Goal: Information Seeking & Learning: Learn about a topic

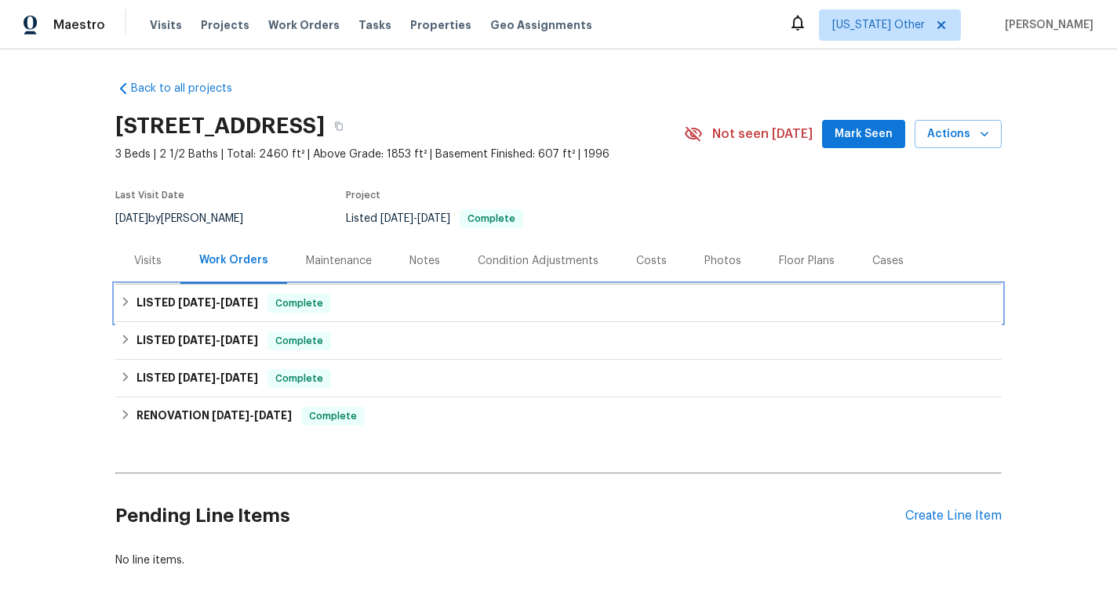
click at [253, 295] on h6 "LISTED [DATE] - [DATE]" at bounding box center [197, 303] width 122 height 19
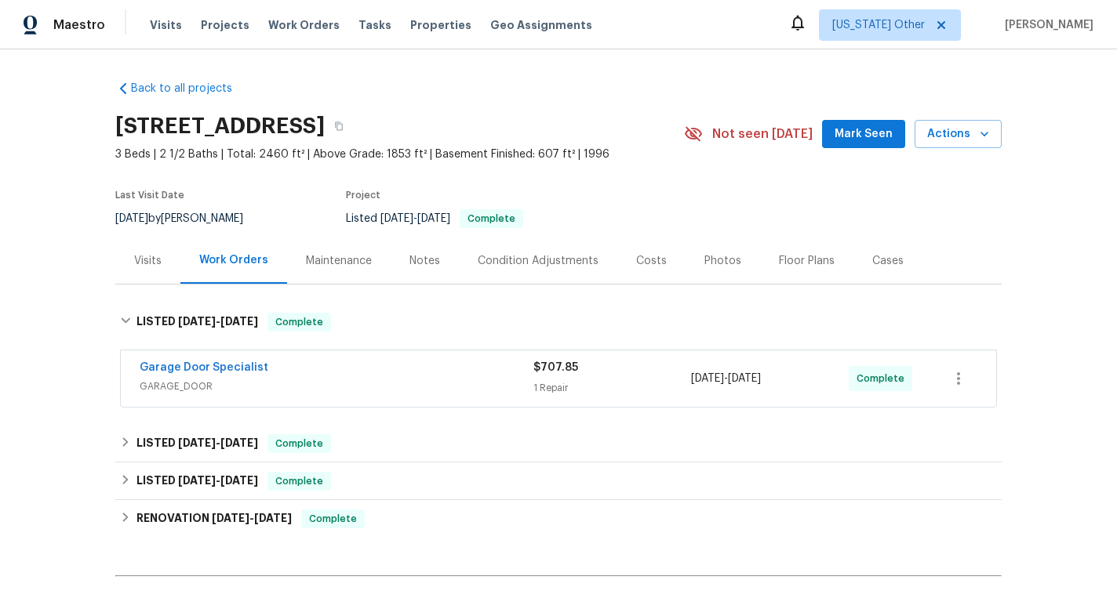
click at [362, 372] on div "Garage Door Specialist" at bounding box center [337, 369] width 394 height 19
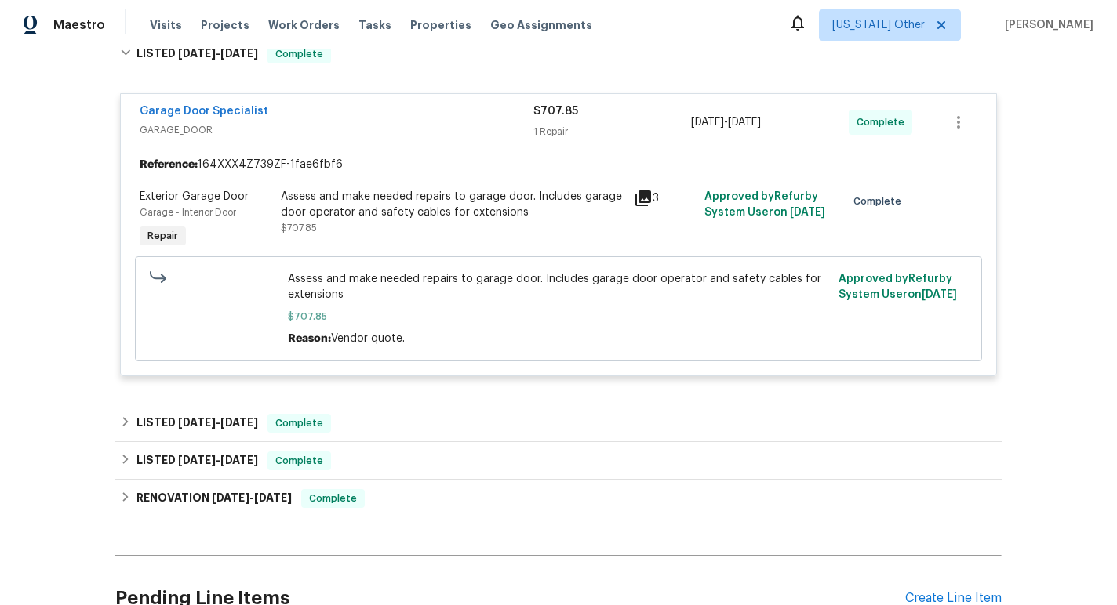
scroll to position [291, 0]
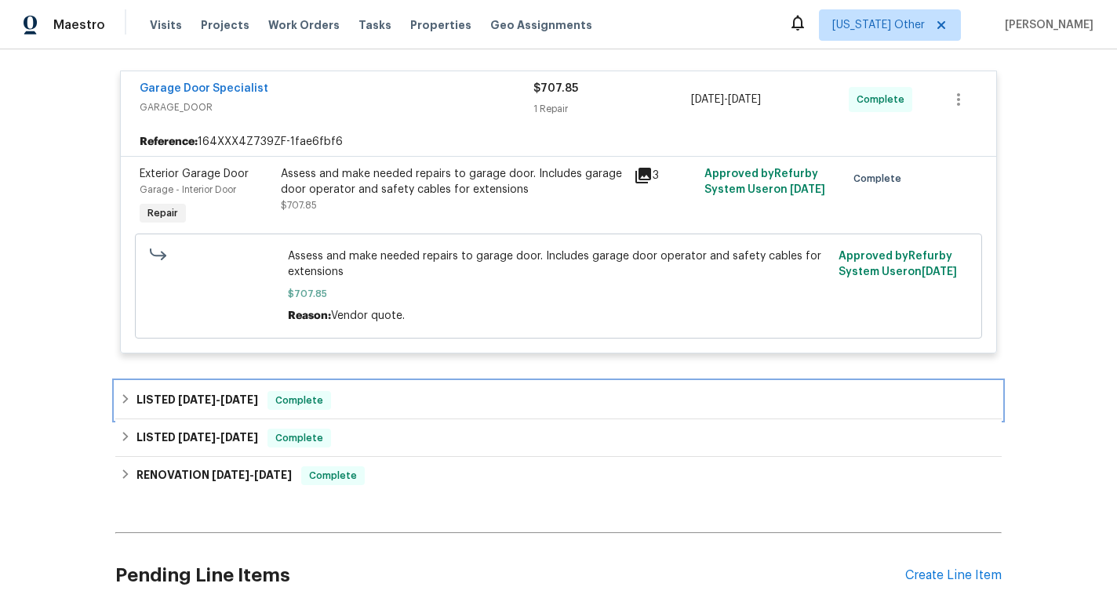
click at [355, 395] on div "LISTED [DATE] - [DATE] Complete" at bounding box center [558, 400] width 877 height 19
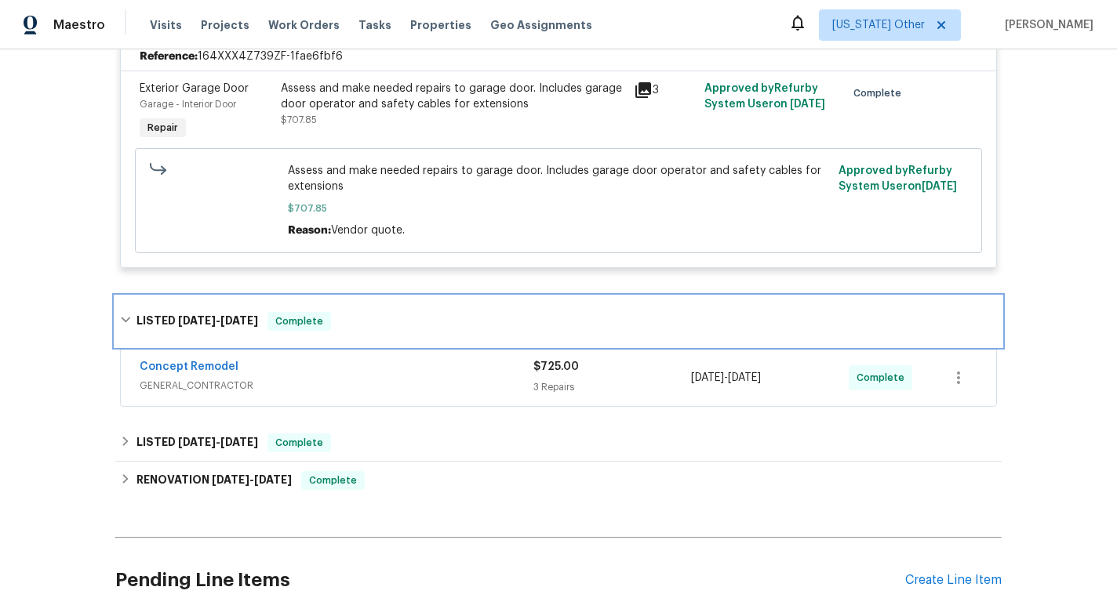
scroll to position [380, 0]
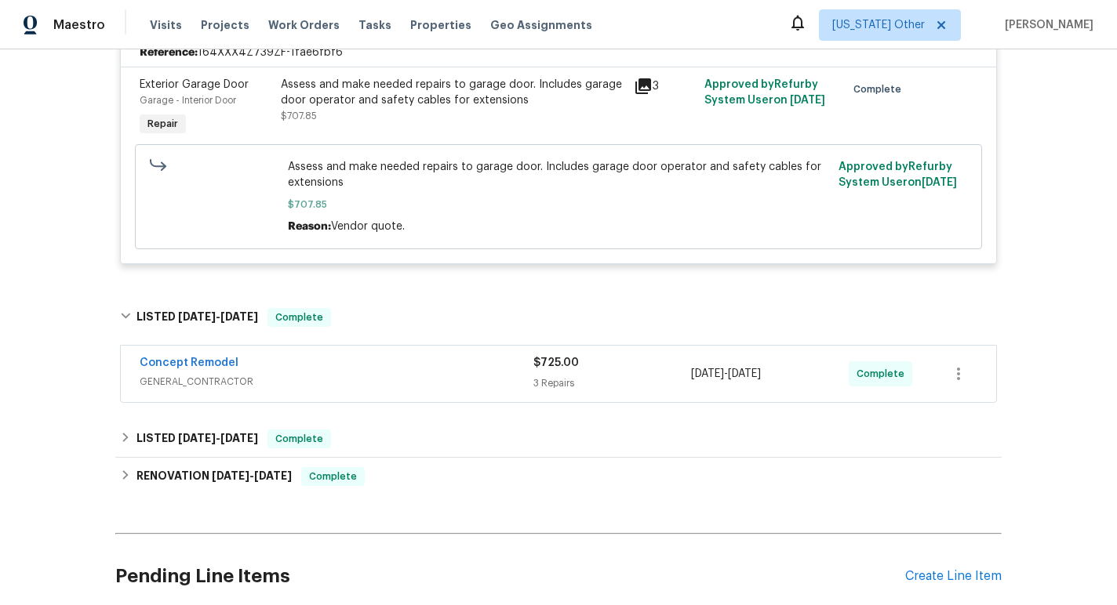
click at [355, 395] on div "Concept Remodel GENERAL_CONTRACTOR $725.00 3 Repairs [DATE] - [DATE] Complete" at bounding box center [558, 374] width 875 height 56
click at [366, 360] on div "Concept Remodel" at bounding box center [337, 364] width 394 height 19
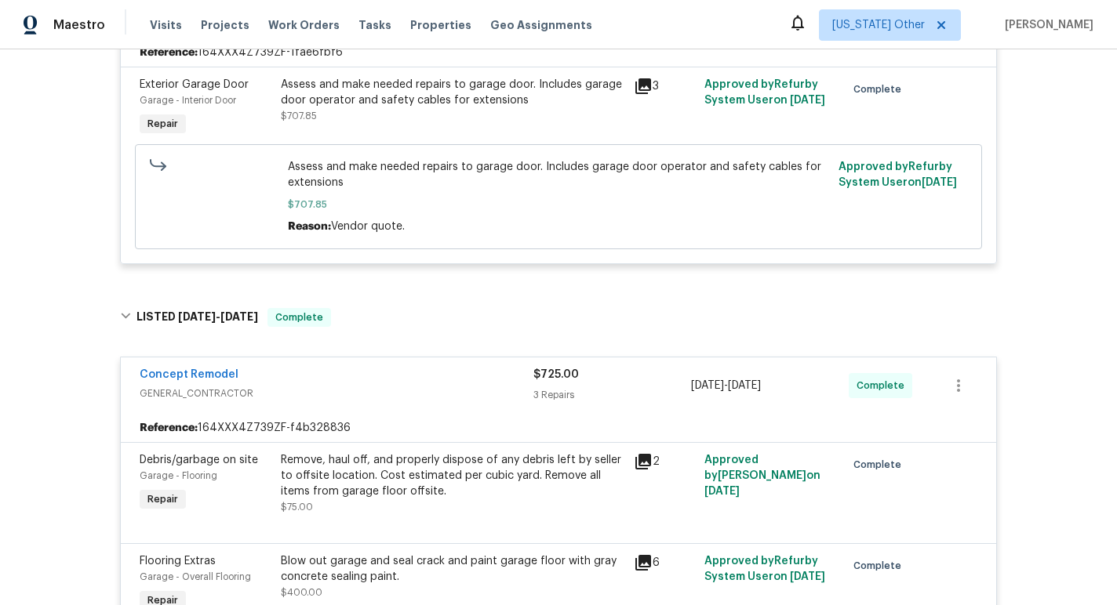
scroll to position [521, 0]
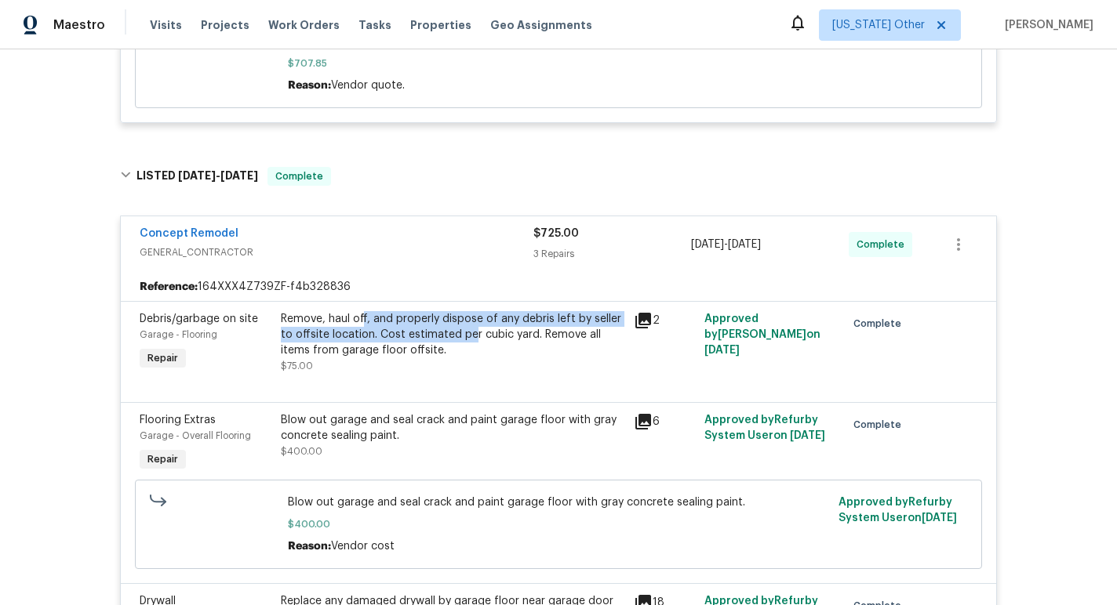
drag, startPoint x: 361, startPoint y: 319, endPoint x: 469, endPoint y: 331, distance: 108.8
click at [469, 331] on div "Remove, haul off, and properly dispose of any debris left by seller to offsite …" at bounding box center [452, 334] width 343 height 47
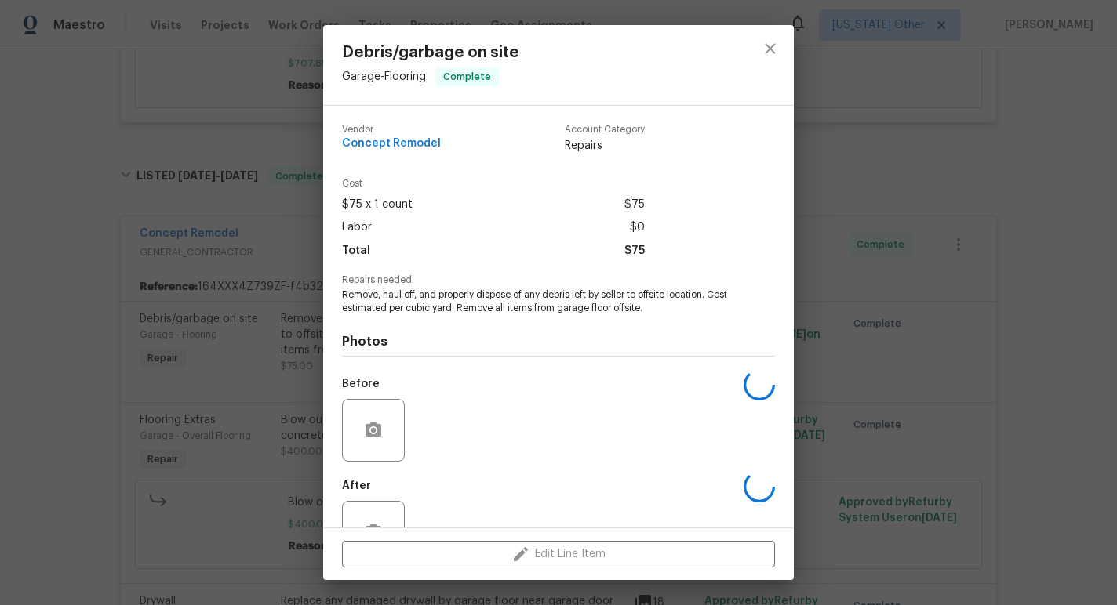
click at [469, 331] on div "Photos Before After" at bounding box center [558, 444] width 433 height 258
click at [776, 45] on icon "close" at bounding box center [770, 48] width 19 height 19
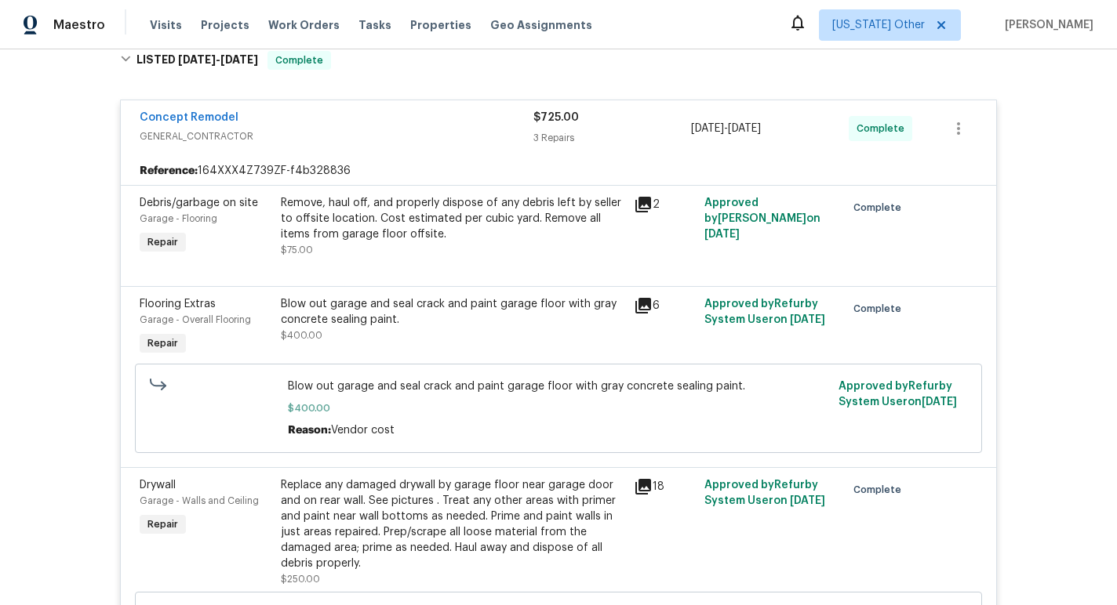
scroll to position [641, 0]
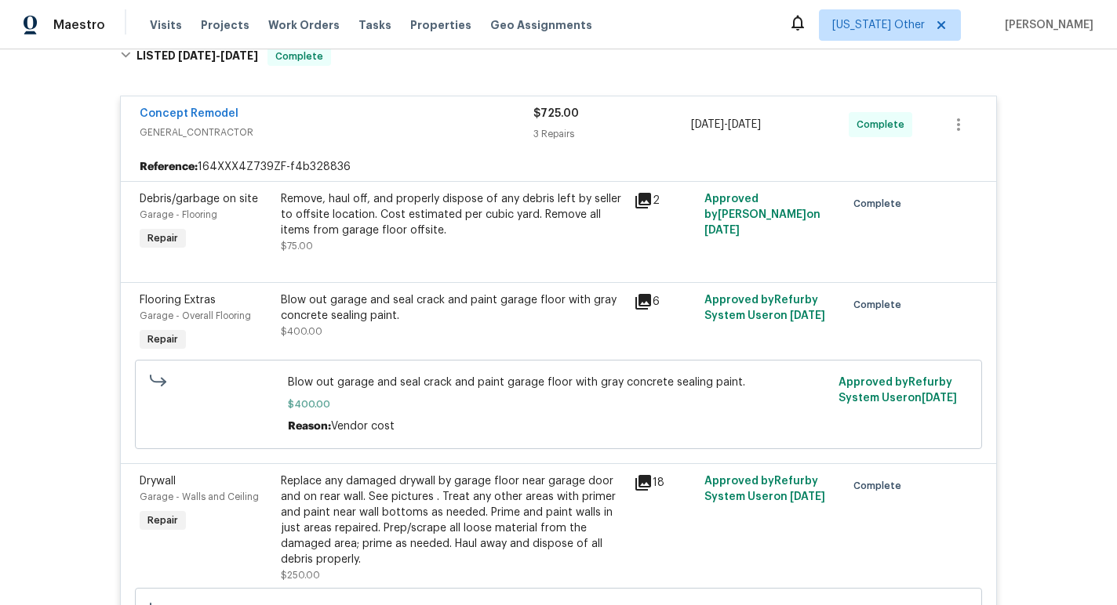
click at [644, 304] on icon at bounding box center [643, 302] width 16 height 16
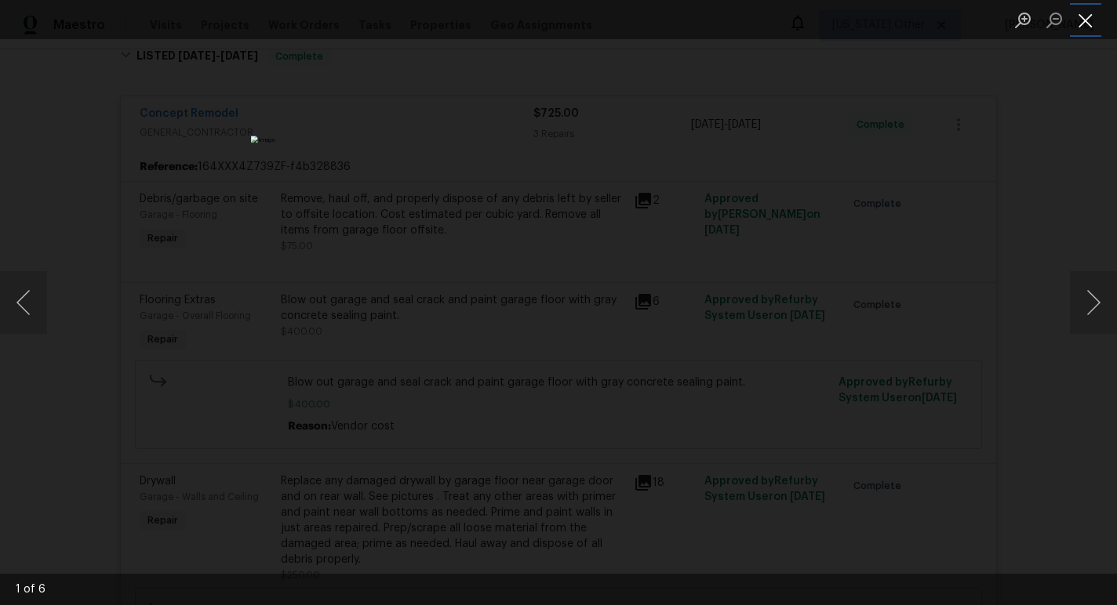
click at [1087, 25] on button "Close lightbox" at bounding box center [1085, 19] width 31 height 27
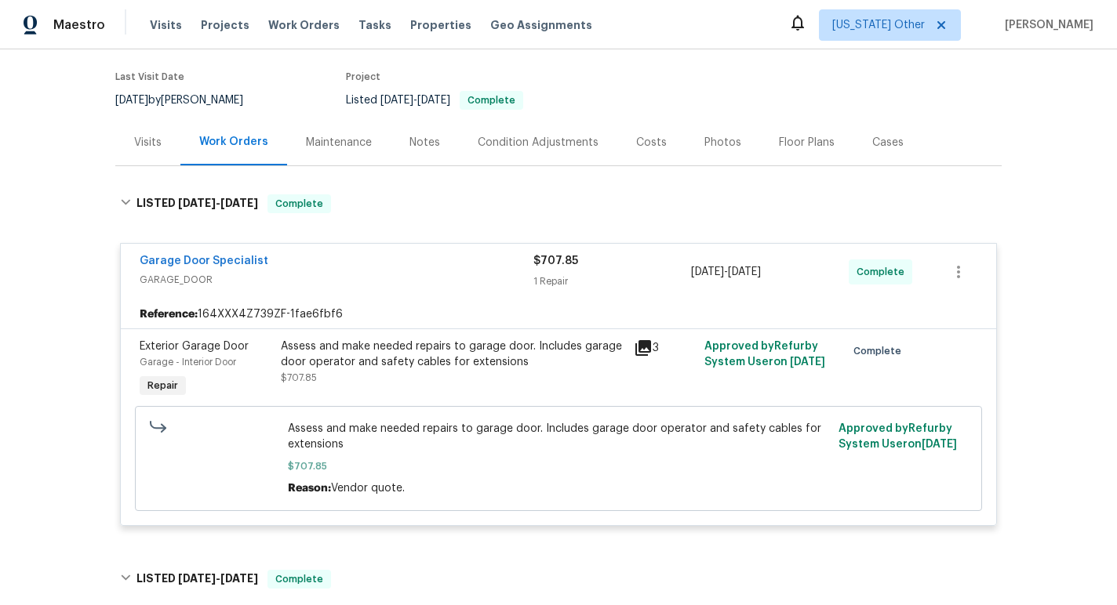
scroll to position [0, 0]
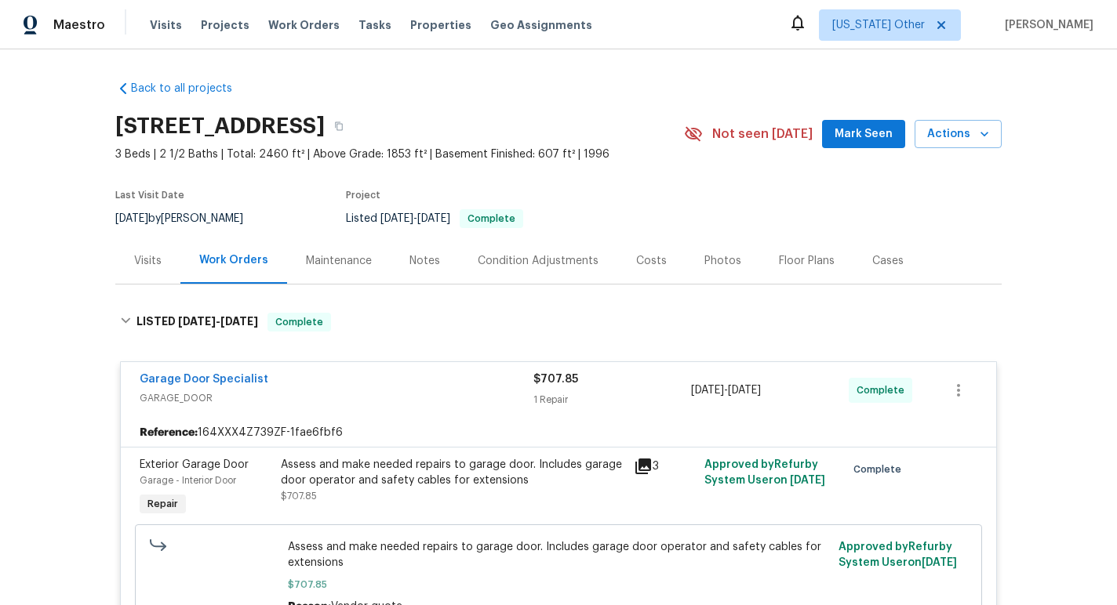
click at [526, 153] on span "3 Beds | 2 1/2 Baths | Total: 2460 ft² | Above Grade: 1853 ft² | Basement Finis…" at bounding box center [399, 155] width 568 height 16
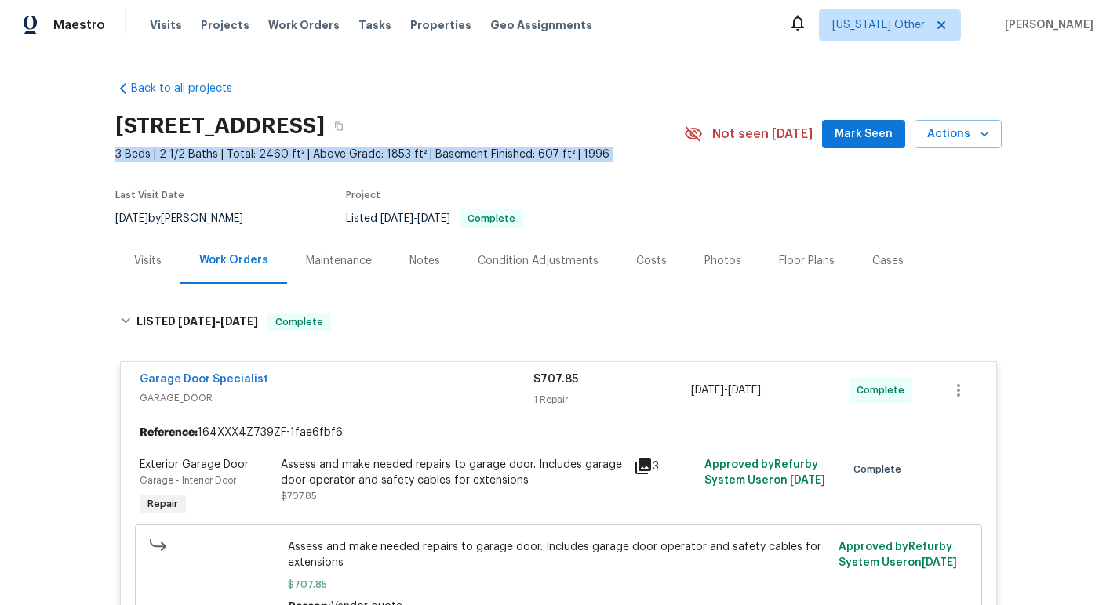
click at [526, 153] on span "3 Beds | 2 1/2 Baths | Total: 2460 ft² | Above Grade: 1853 ft² | Basement Finis…" at bounding box center [399, 155] width 568 height 16
click at [557, 154] on span "3 Beds | 2 1/2 Baths | Total: 2460 ft² | Above Grade: 1853 ft² | Basement Finis…" at bounding box center [399, 155] width 568 height 16
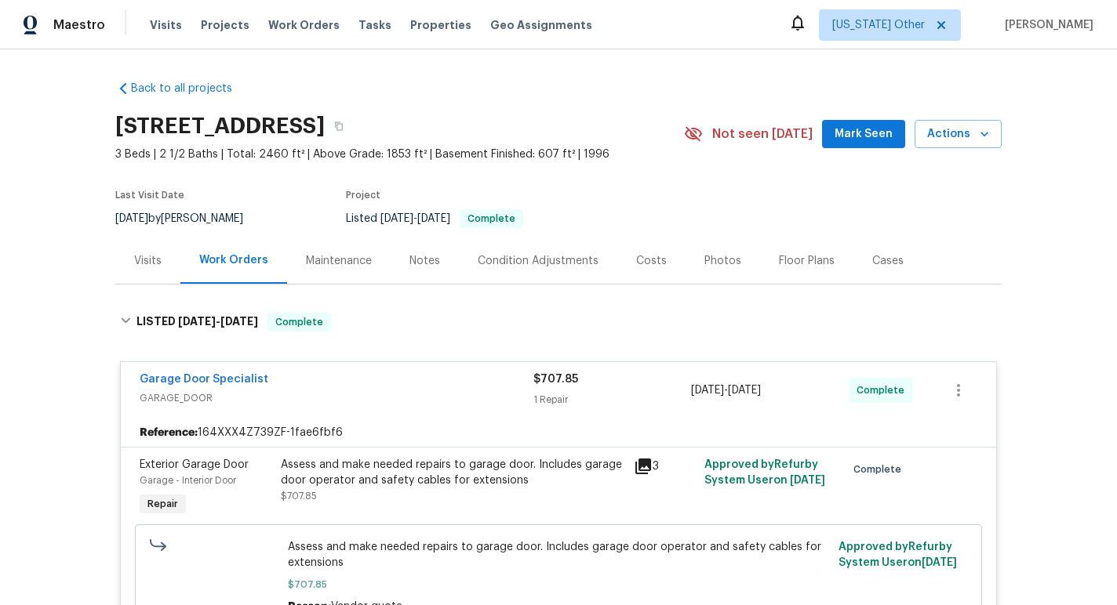
click at [557, 154] on span "3 Beds | 2 1/2 Baths | Total: 2460 ft² | Above Grade: 1853 ft² | Basement Finis…" at bounding box center [399, 155] width 568 height 16
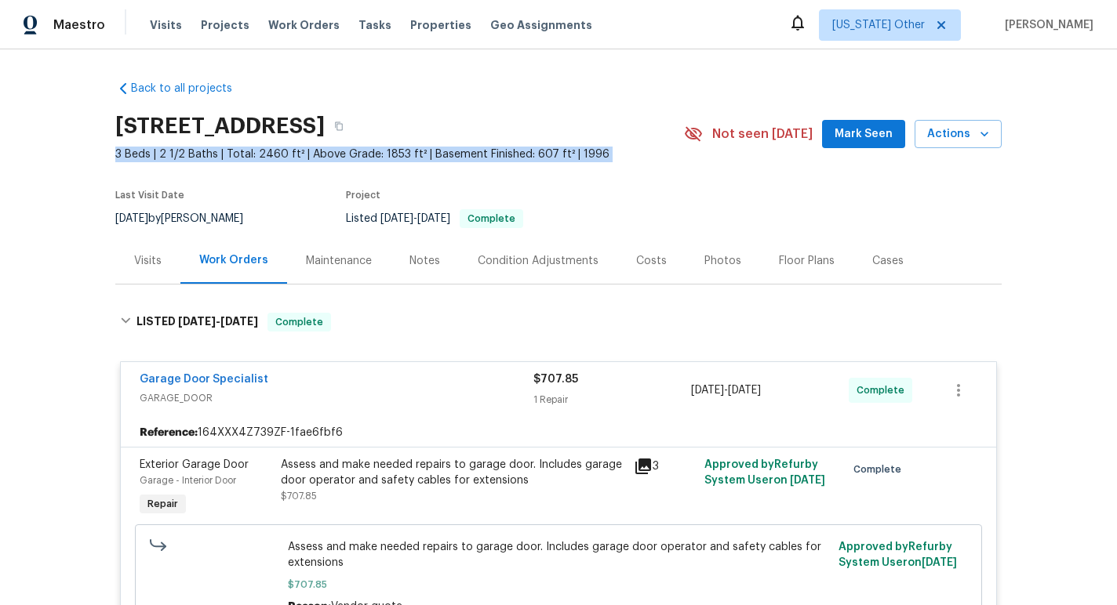
click at [557, 154] on span "3 Beds | 2 1/2 Baths | Total: 2460 ft² | Above Grade: 1853 ft² | Basement Finis…" at bounding box center [399, 155] width 568 height 16
click at [578, 154] on span "3 Beds | 2 1/2 Baths | Total: 2460 ft² | Above Grade: 1853 ft² | Basement Finis…" at bounding box center [399, 155] width 568 height 16
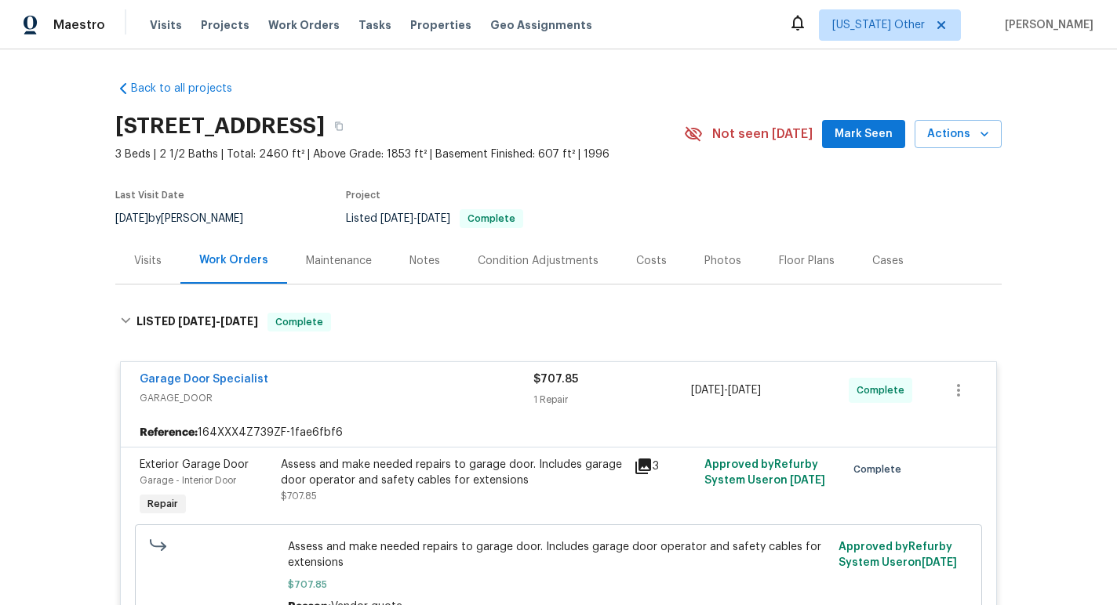
click at [558, 153] on span "3 Beds | 2 1/2 Baths | Total: 2460 ft² | Above Grade: 1853 ft² | Basement Finis…" at bounding box center [399, 155] width 568 height 16
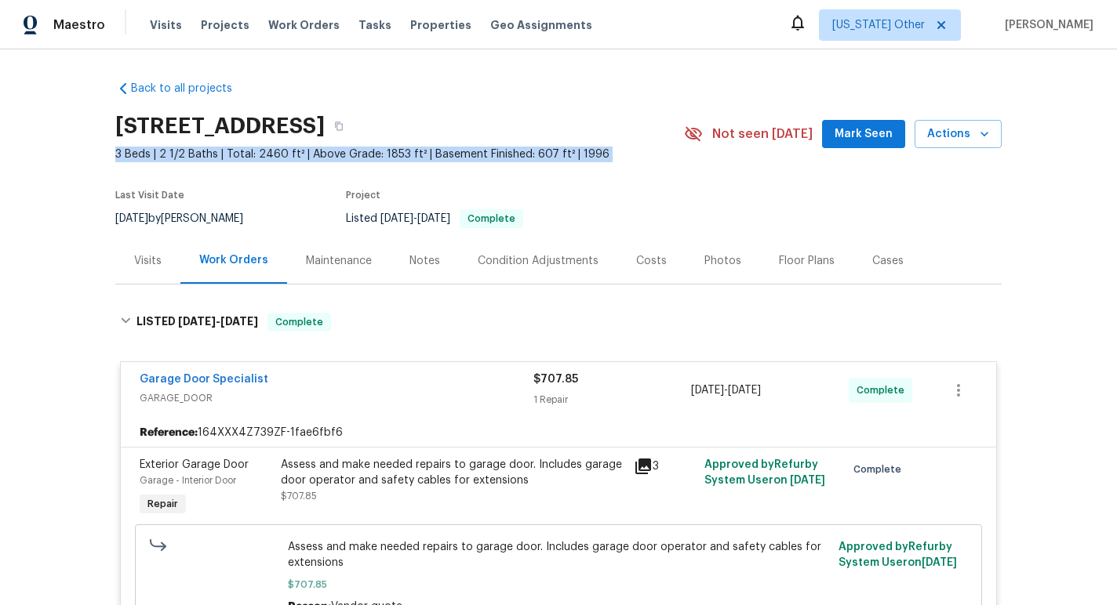
click at [558, 153] on span "3 Beds | 2 1/2 Baths | Total: 2460 ft² | Above Grade: 1853 ft² | Basement Finis…" at bounding box center [399, 155] width 568 height 16
click at [584, 156] on span "3 Beds | 2 1/2 Baths | Total: 2460 ft² | Above Grade: 1853 ft² | Basement Finis…" at bounding box center [399, 155] width 568 height 16
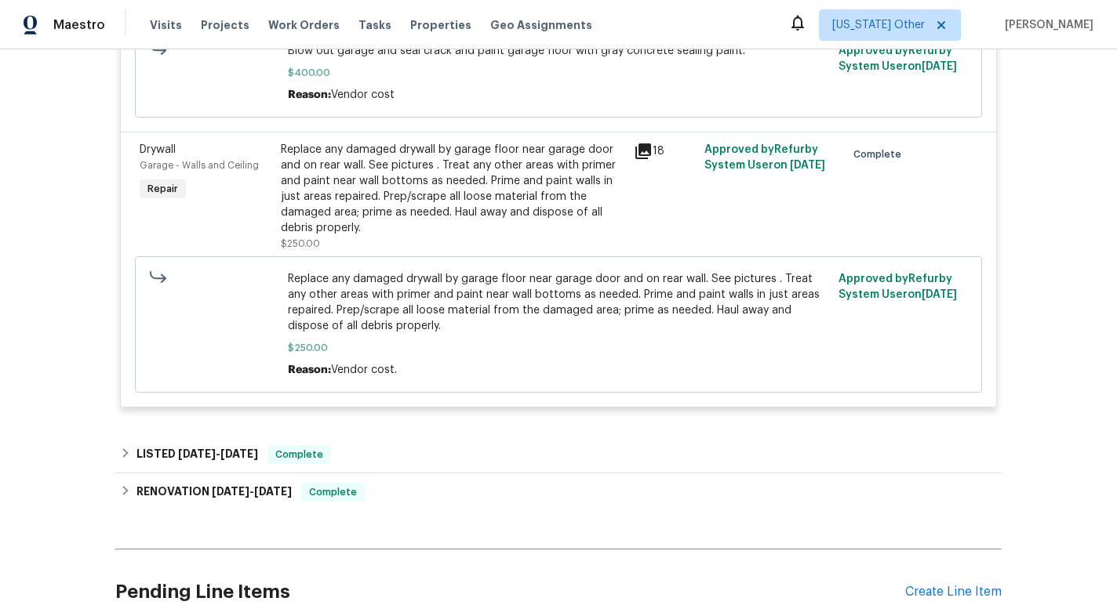
scroll to position [999, 0]
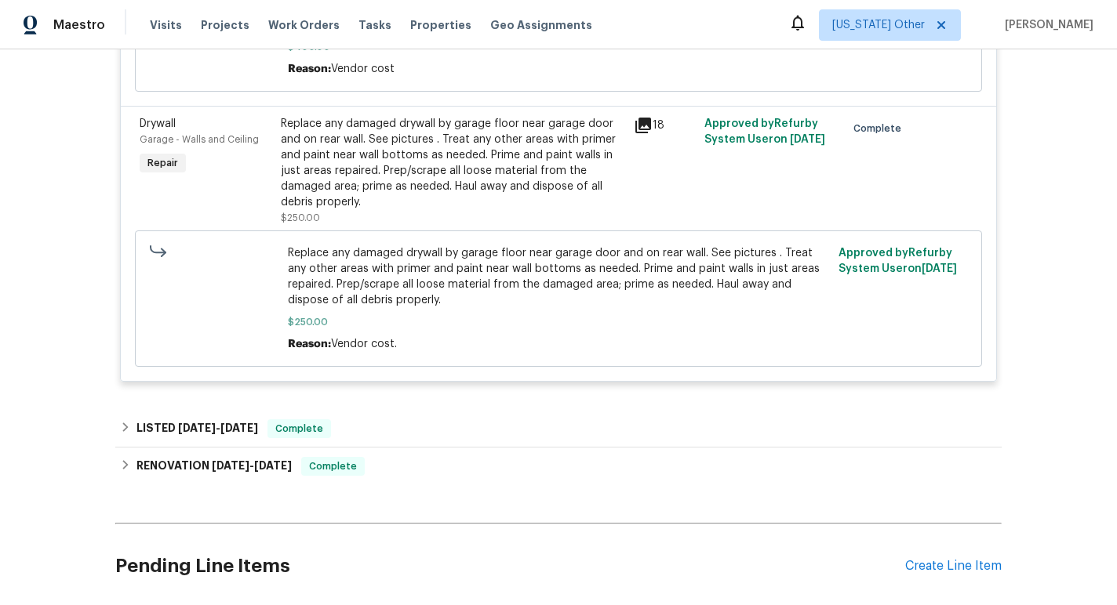
click at [634, 125] on icon at bounding box center [643, 125] width 19 height 19
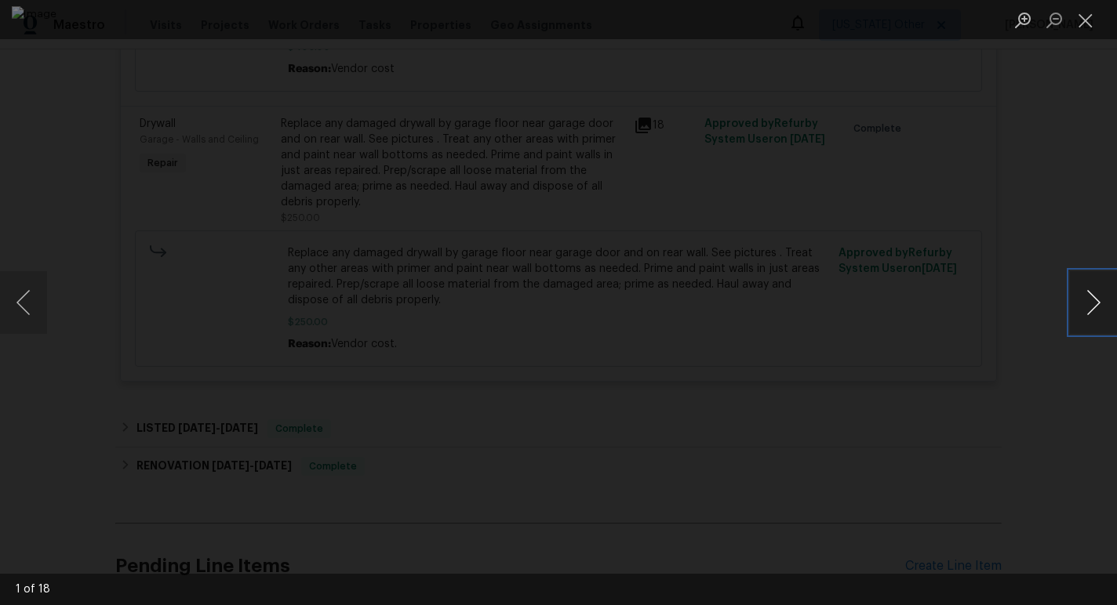
click at [1097, 305] on button "Next image" at bounding box center [1093, 302] width 47 height 63
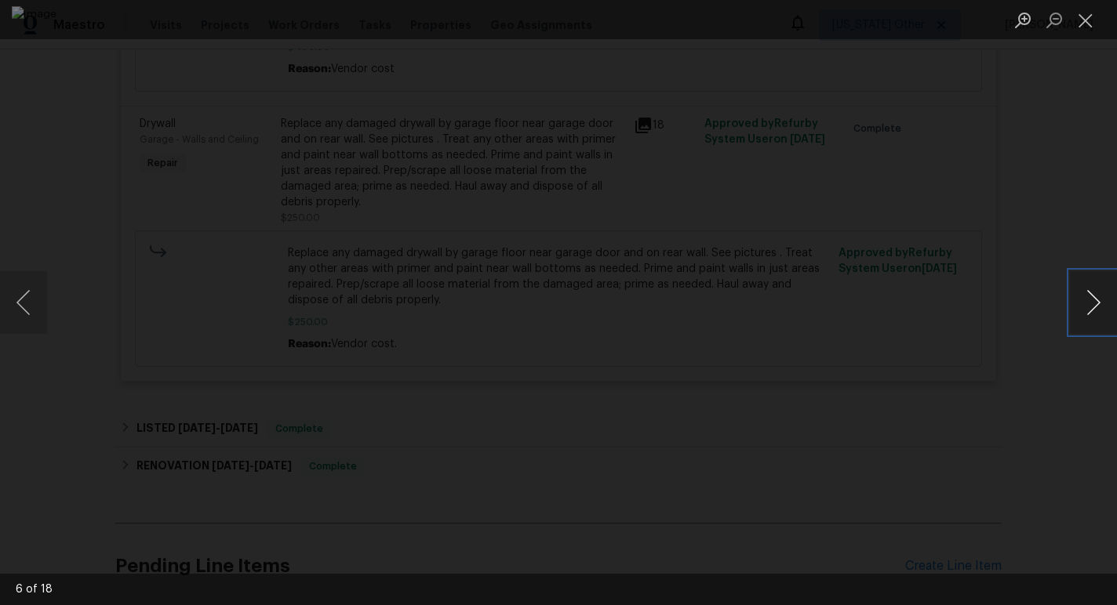
click at [1097, 305] on button "Next image" at bounding box center [1093, 302] width 47 height 63
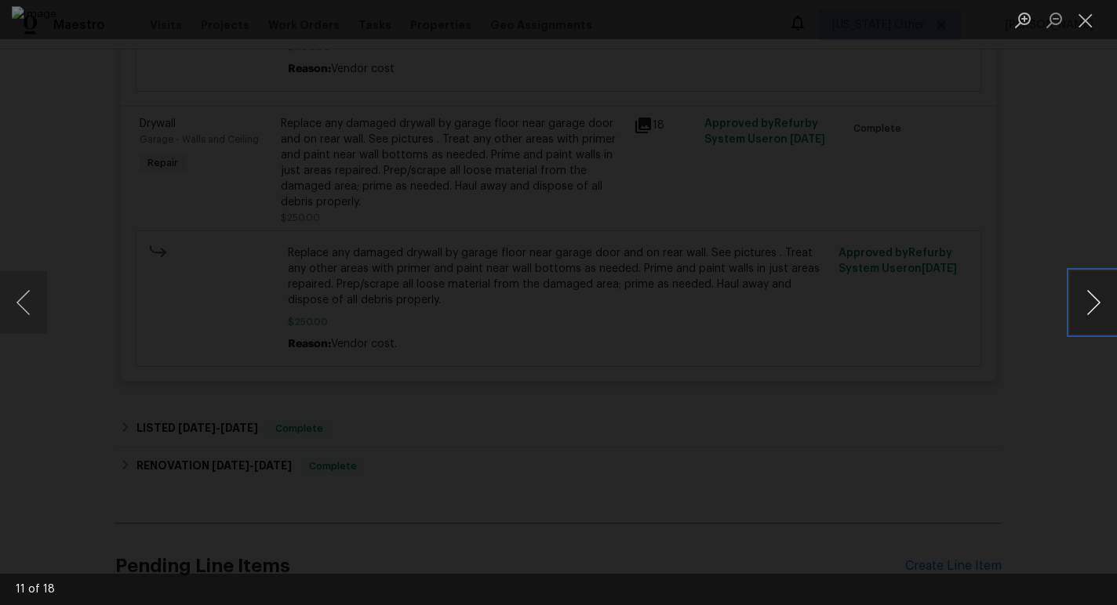
click at [1097, 305] on button "Next image" at bounding box center [1093, 302] width 47 height 63
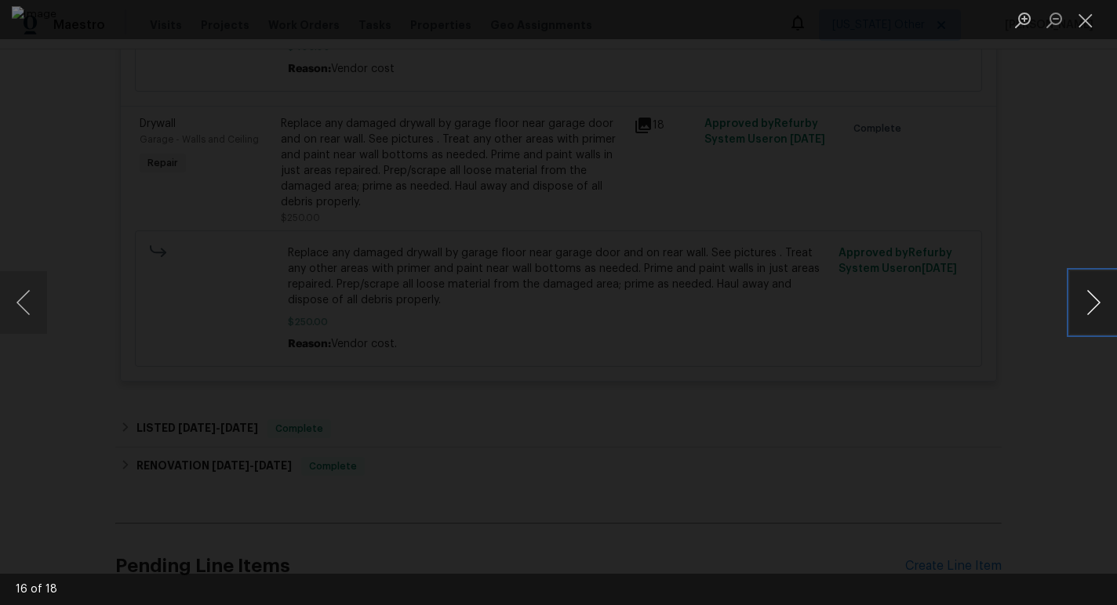
click at [1097, 305] on button "Next image" at bounding box center [1093, 302] width 47 height 63
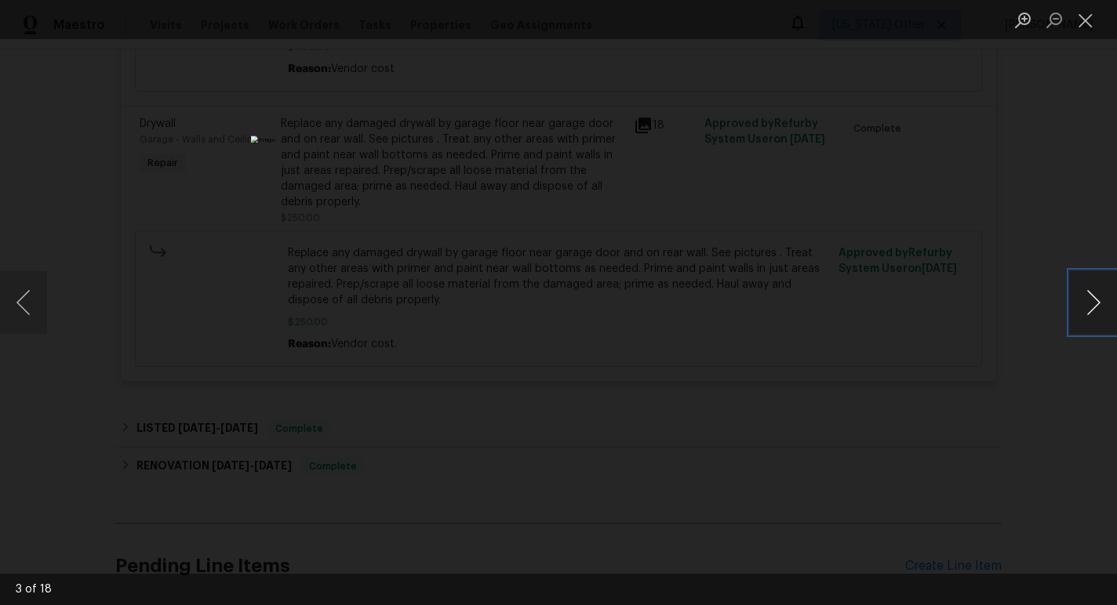
click at [1097, 305] on button "Next image" at bounding box center [1093, 302] width 47 height 63
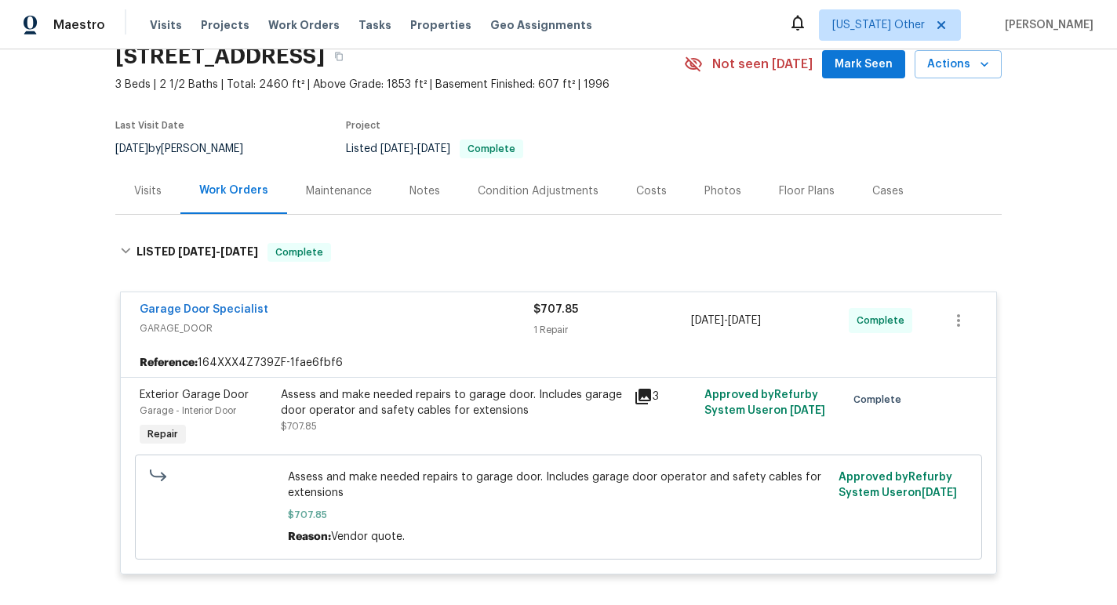
scroll to position [0, 0]
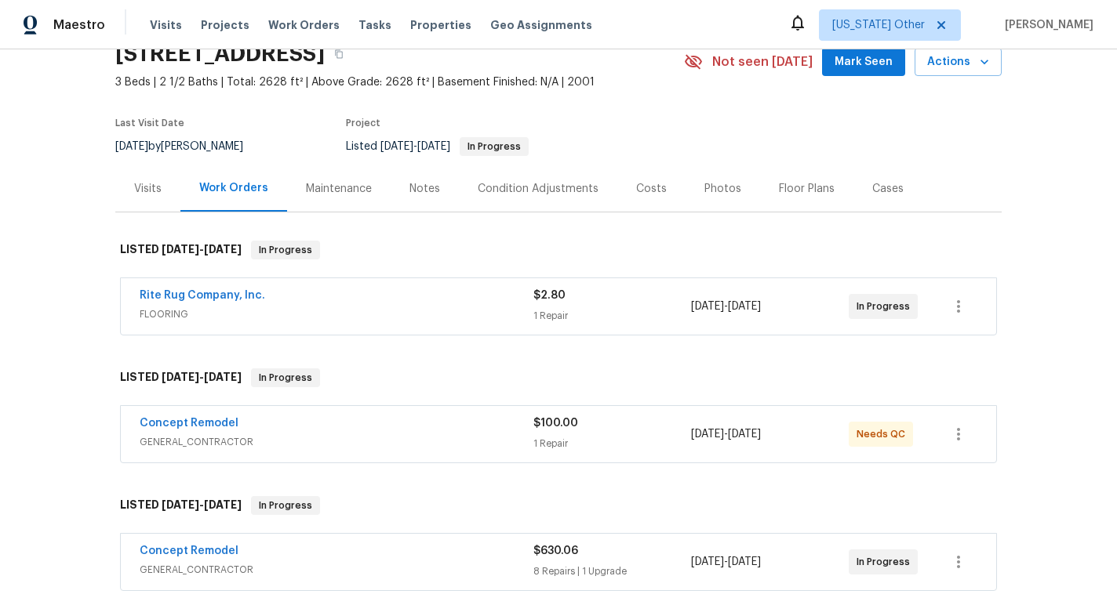
scroll to position [86, 0]
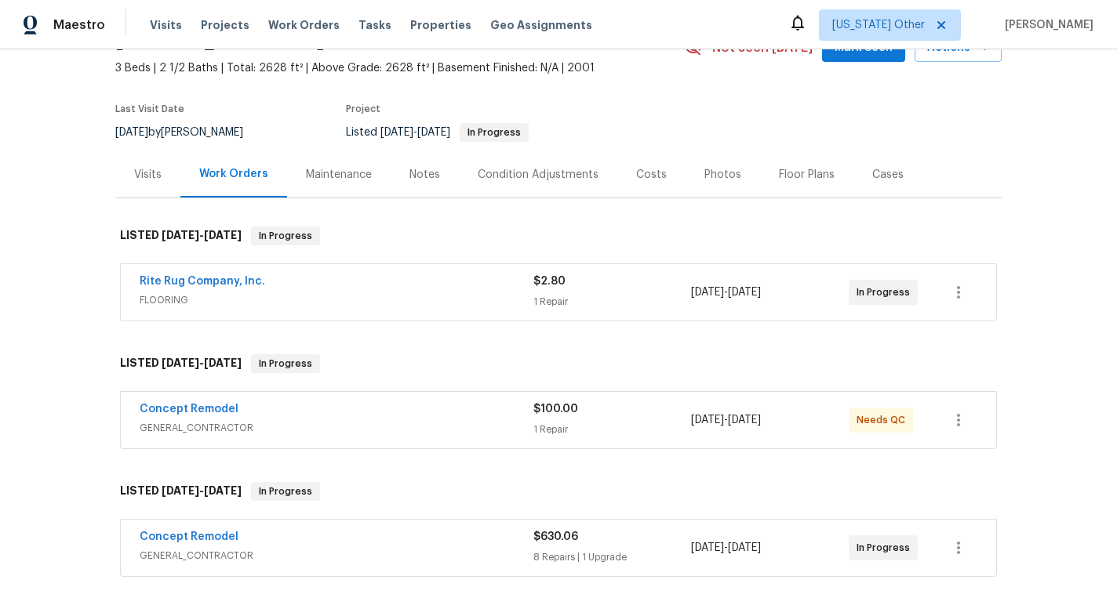
click at [469, 304] on span "FLOORING" at bounding box center [337, 300] width 394 height 16
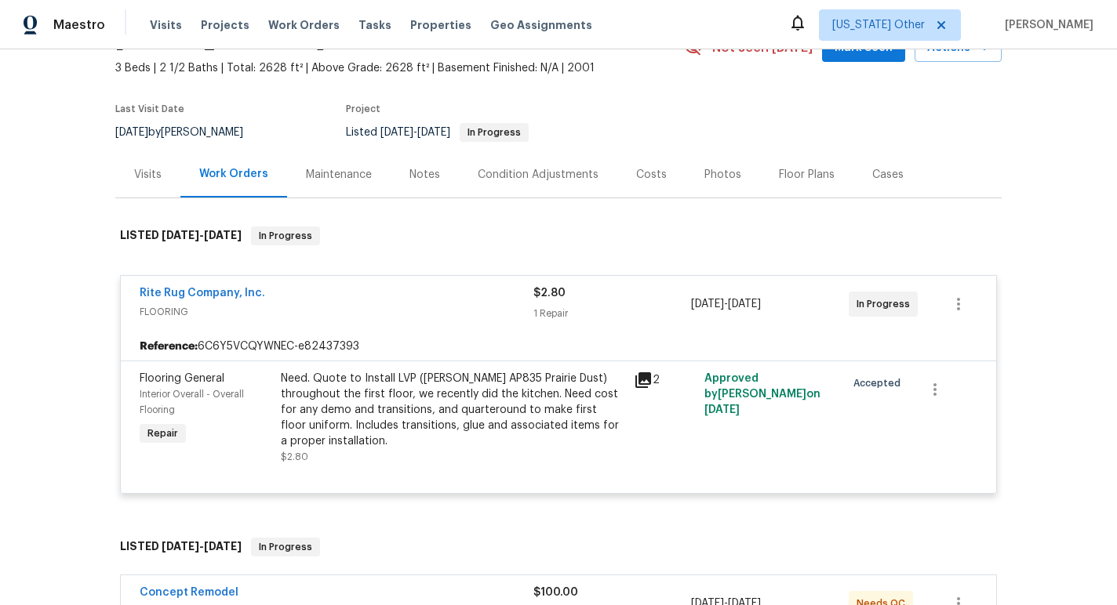
click at [469, 304] on span "FLOORING" at bounding box center [337, 312] width 394 height 16
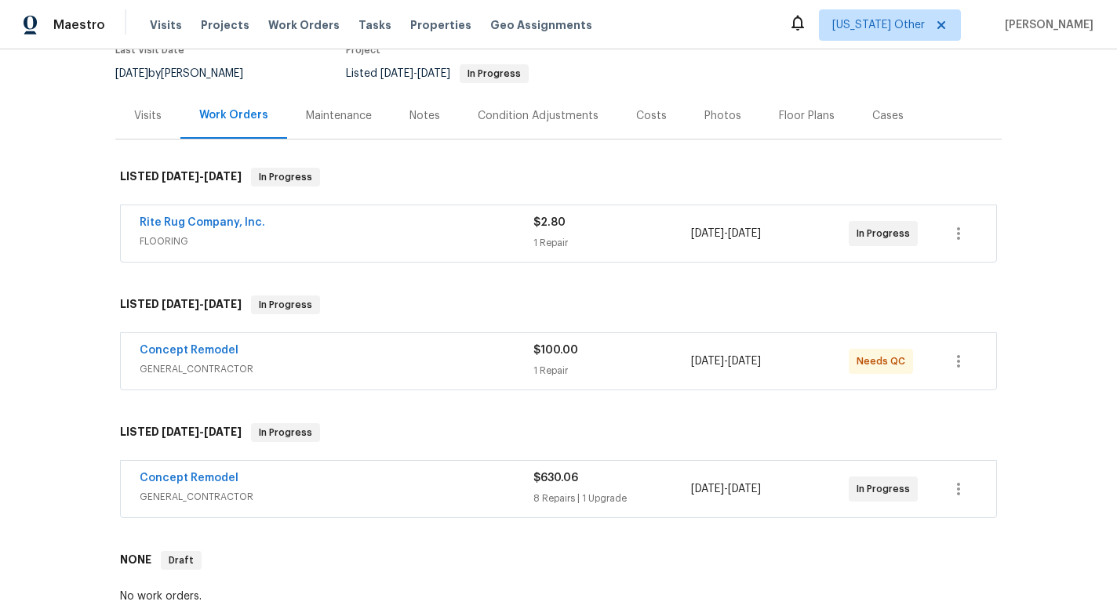
scroll to position [144, 0]
click at [454, 360] on div "Concept Remodel" at bounding box center [337, 352] width 394 height 19
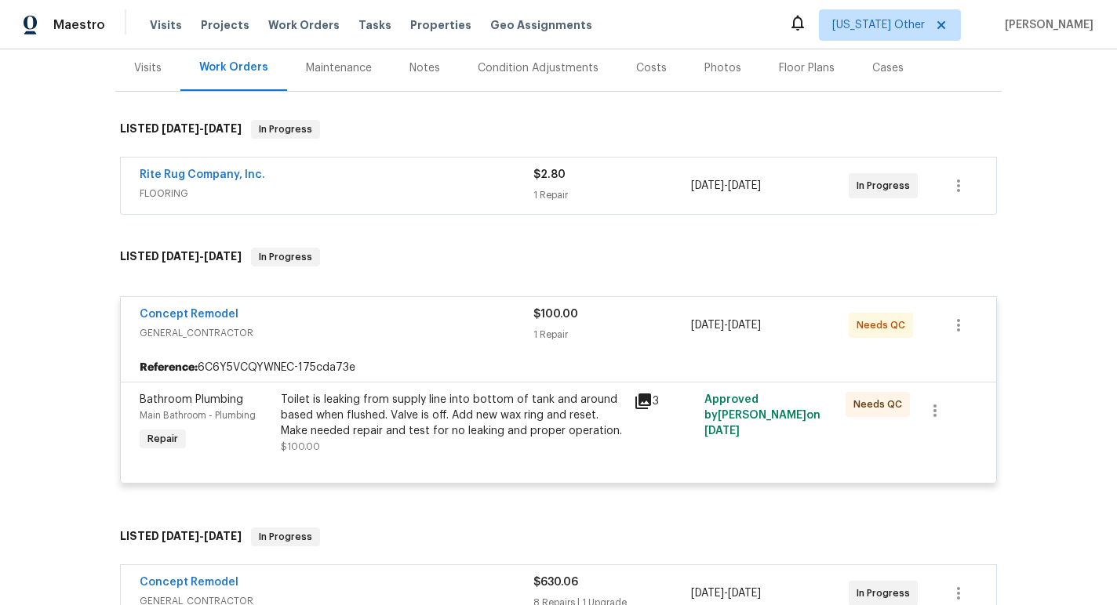
scroll to position [212, 0]
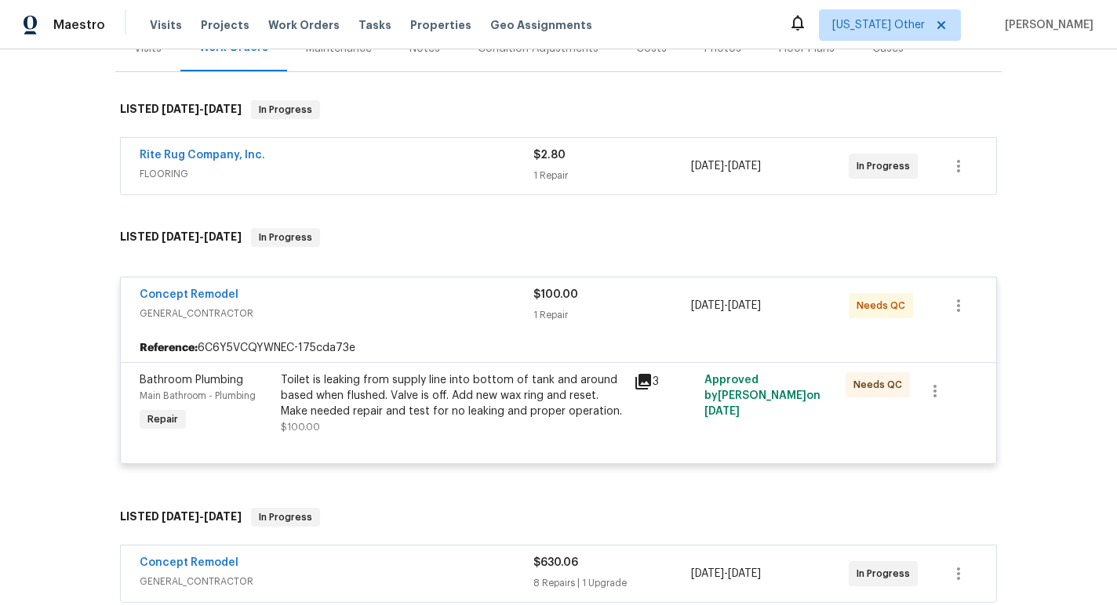
click at [462, 314] on span "GENERAL_CONTRACTOR" at bounding box center [337, 314] width 394 height 16
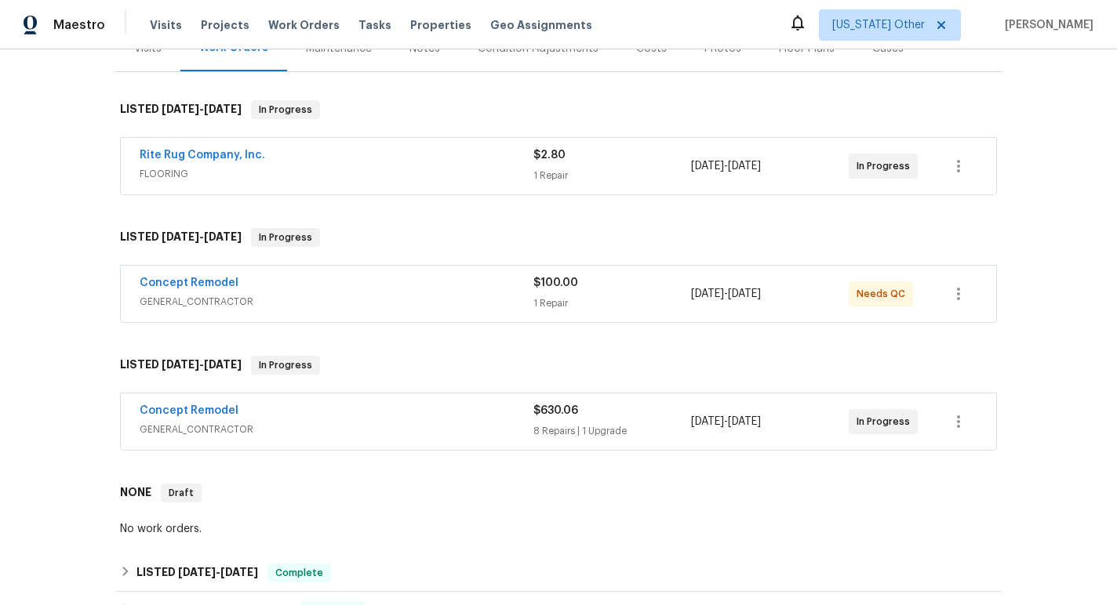
scroll to position [283, 0]
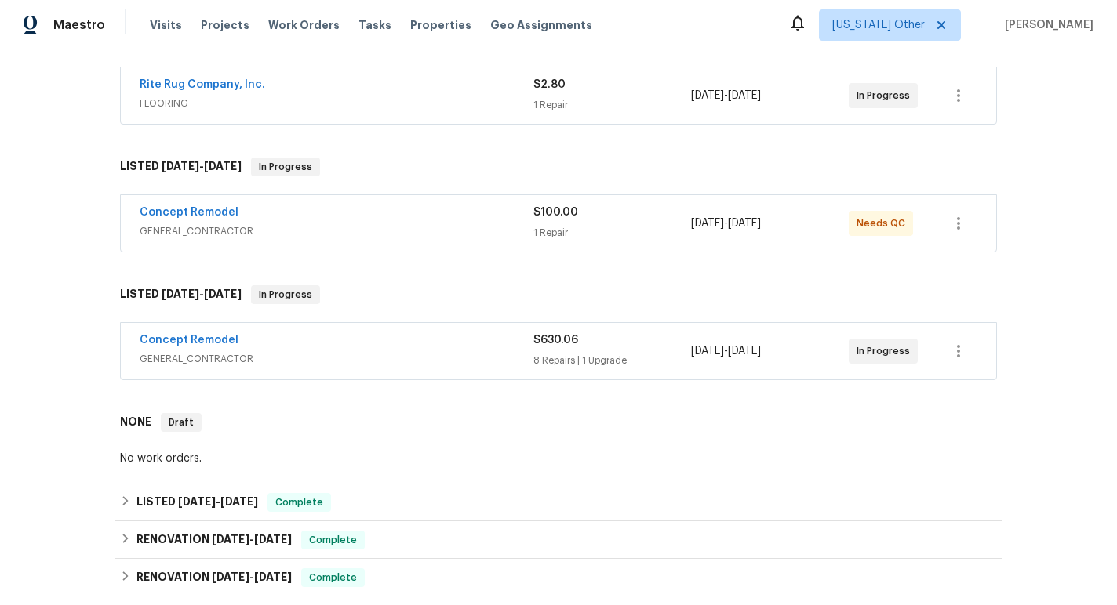
click at [447, 354] on span "GENERAL_CONTRACTOR" at bounding box center [337, 359] width 394 height 16
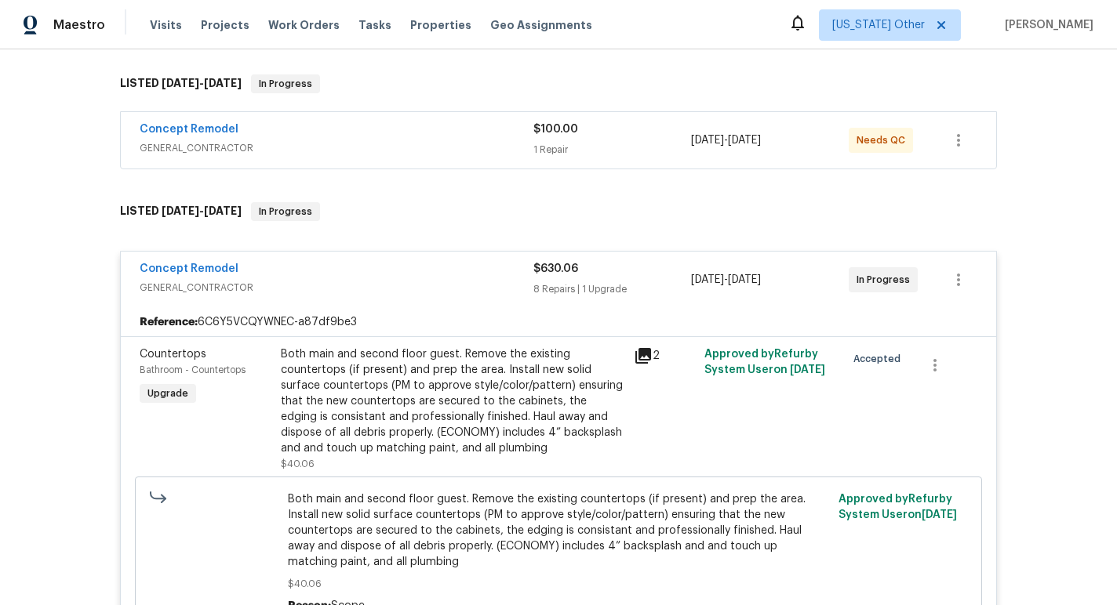
scroll to position [373, 0]
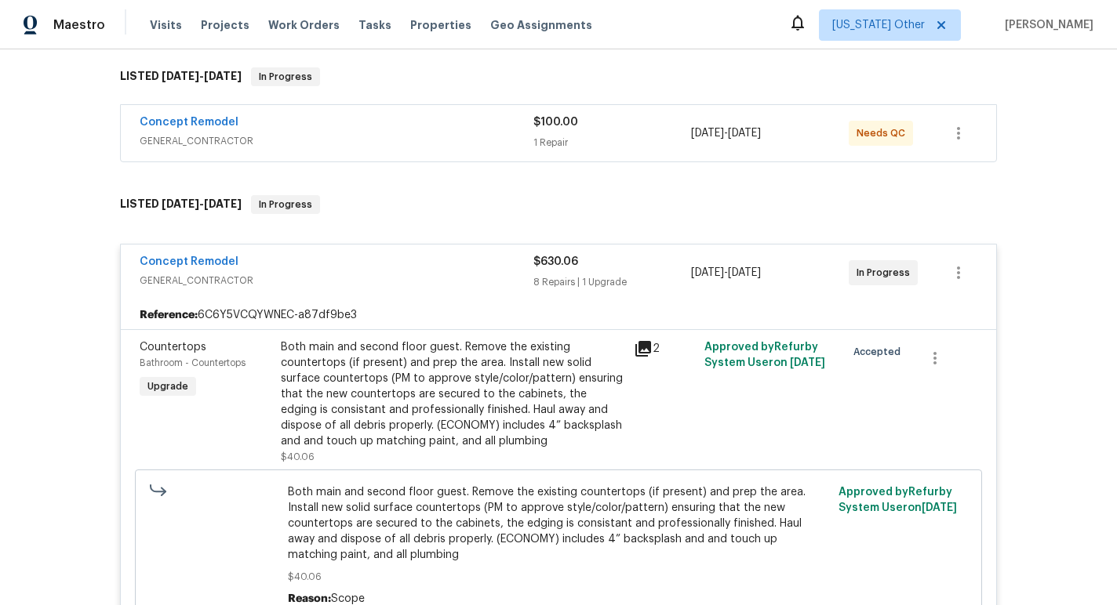
click at [642, 347] on icon at bounding box center [643, 349] width 16 height 16
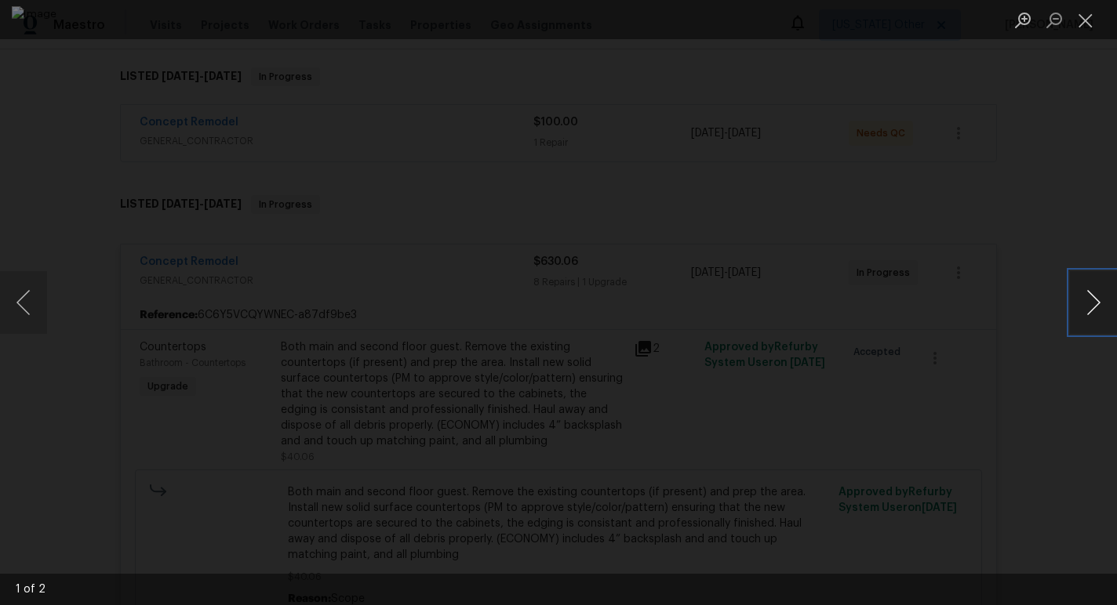
click at [1090, 314] on button "Next image" at bounding box center [1093, 302] width 47 height 63
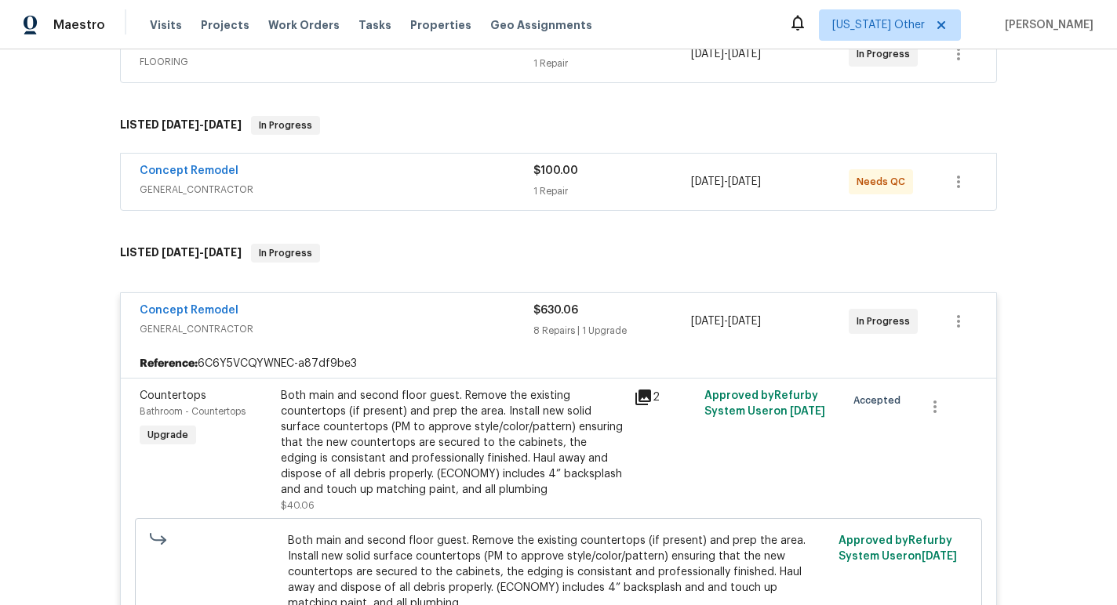
scroll to position [0, 0]
